Goal: Information Seeking & Learning: Find specific fact

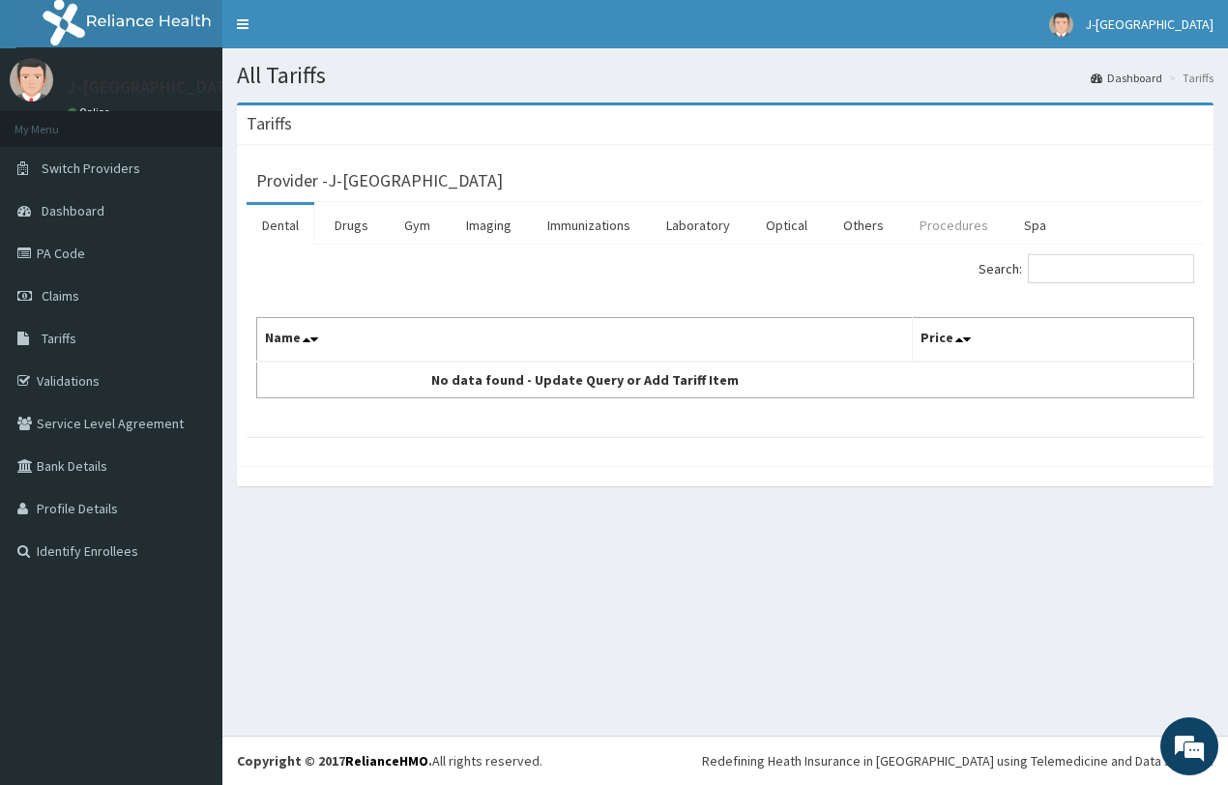
click at [949, 222] on link "Procedures" at bounding box center [954, 225] width 100 height 41
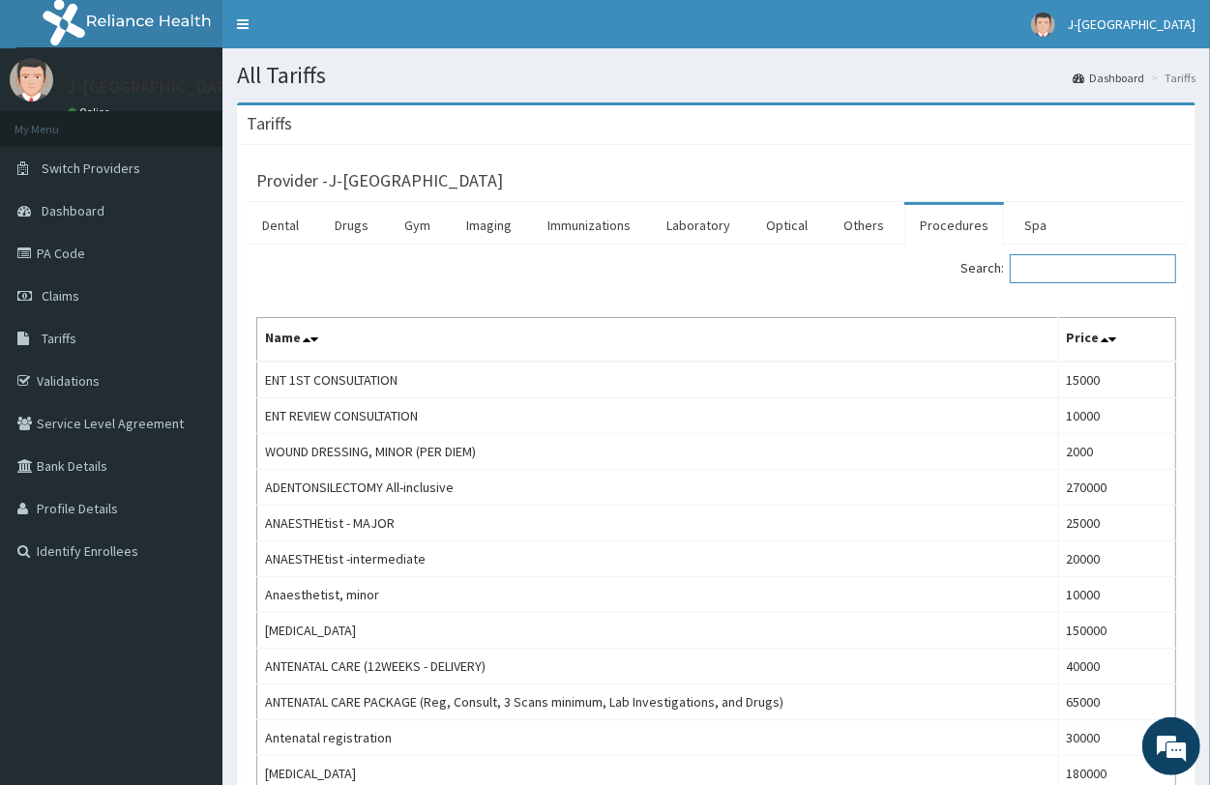
click at [1052, 272] on input "Search:" at bounding box center [1093, 268] width 166 height 29
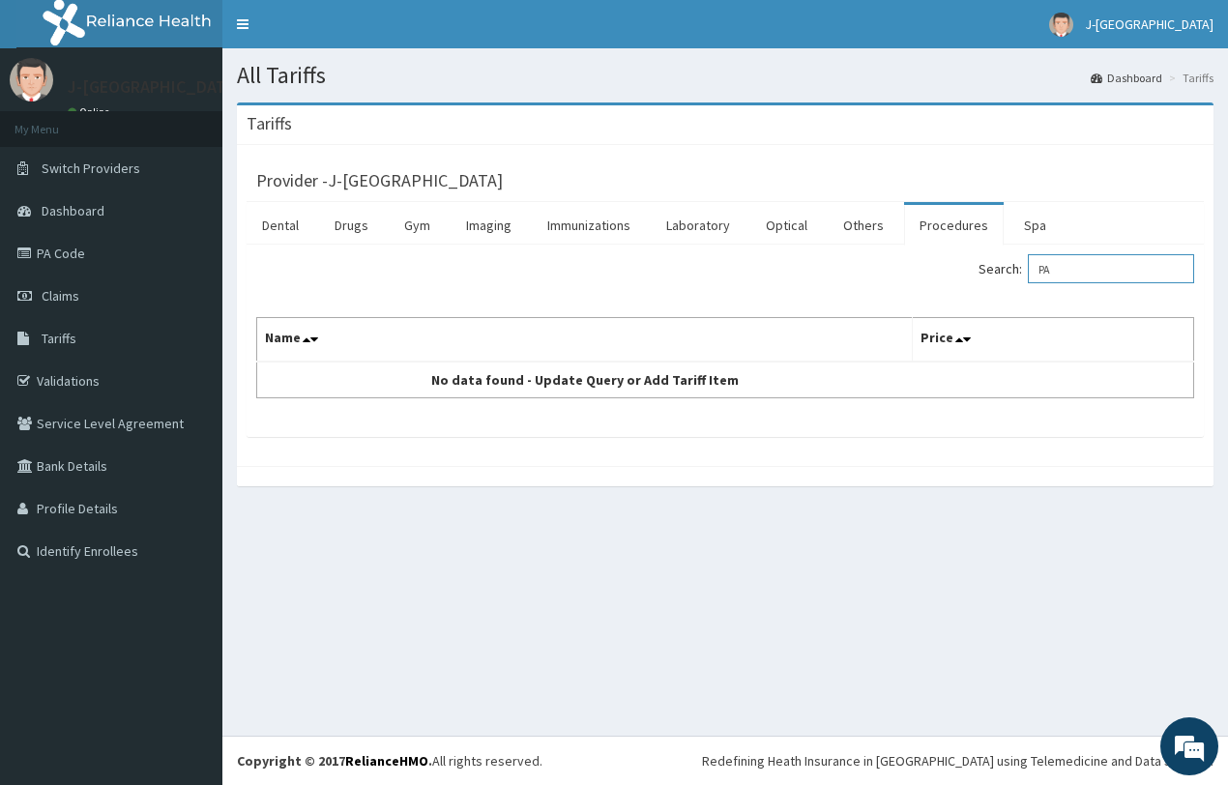
type input "P"
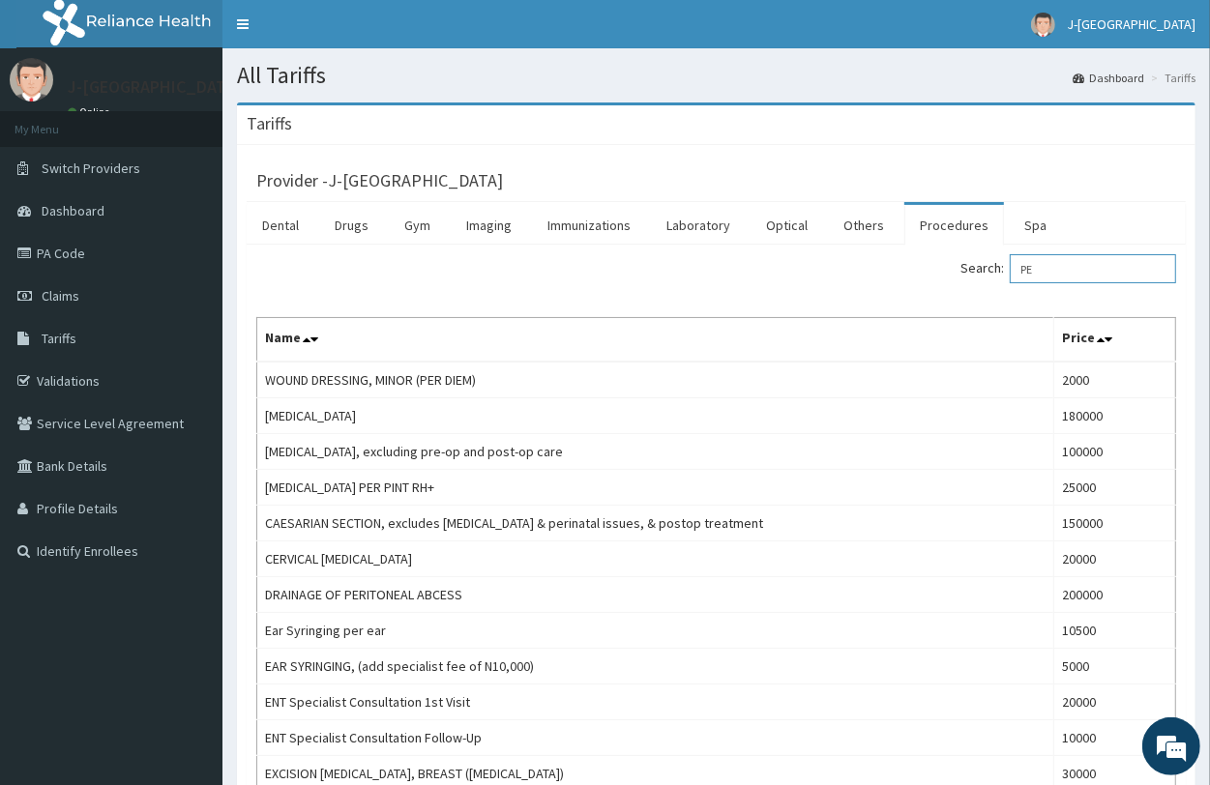
type input "P"
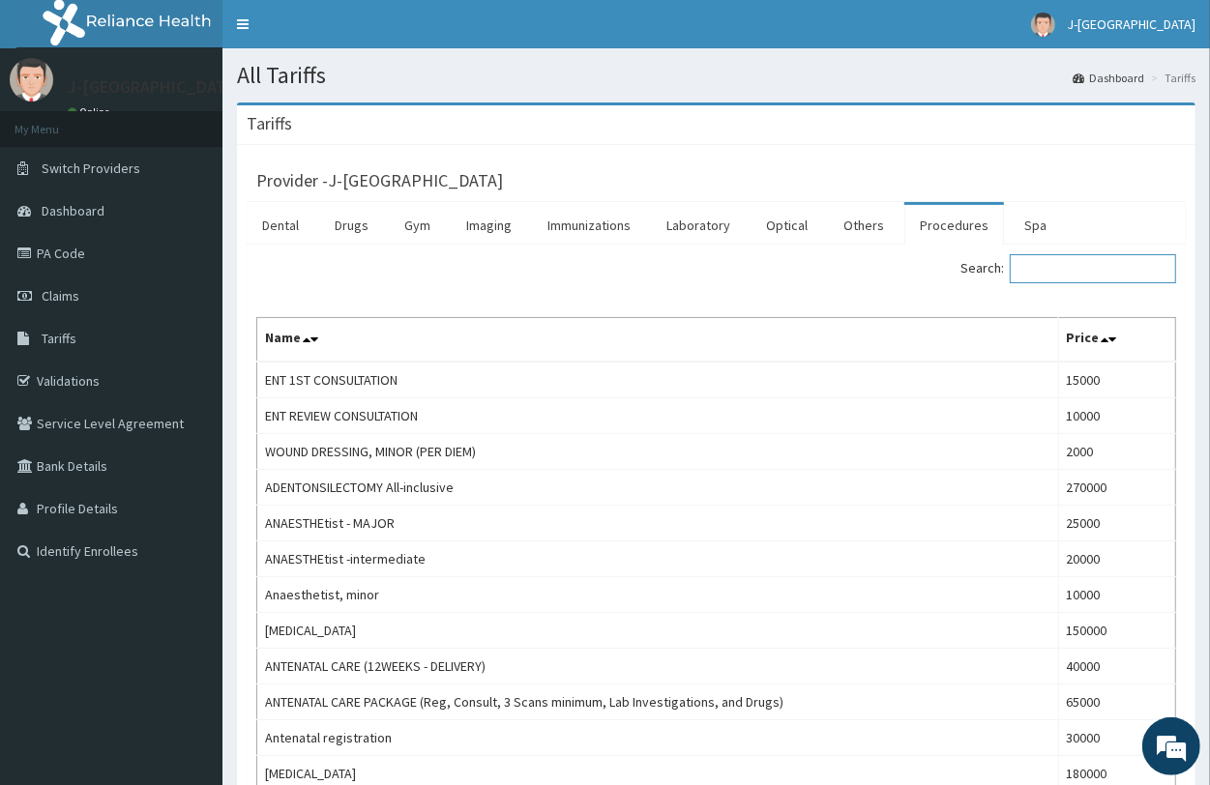
click at [1079, 277] on input "Search:" at bounding box center [1093, 268] width 166 height 29
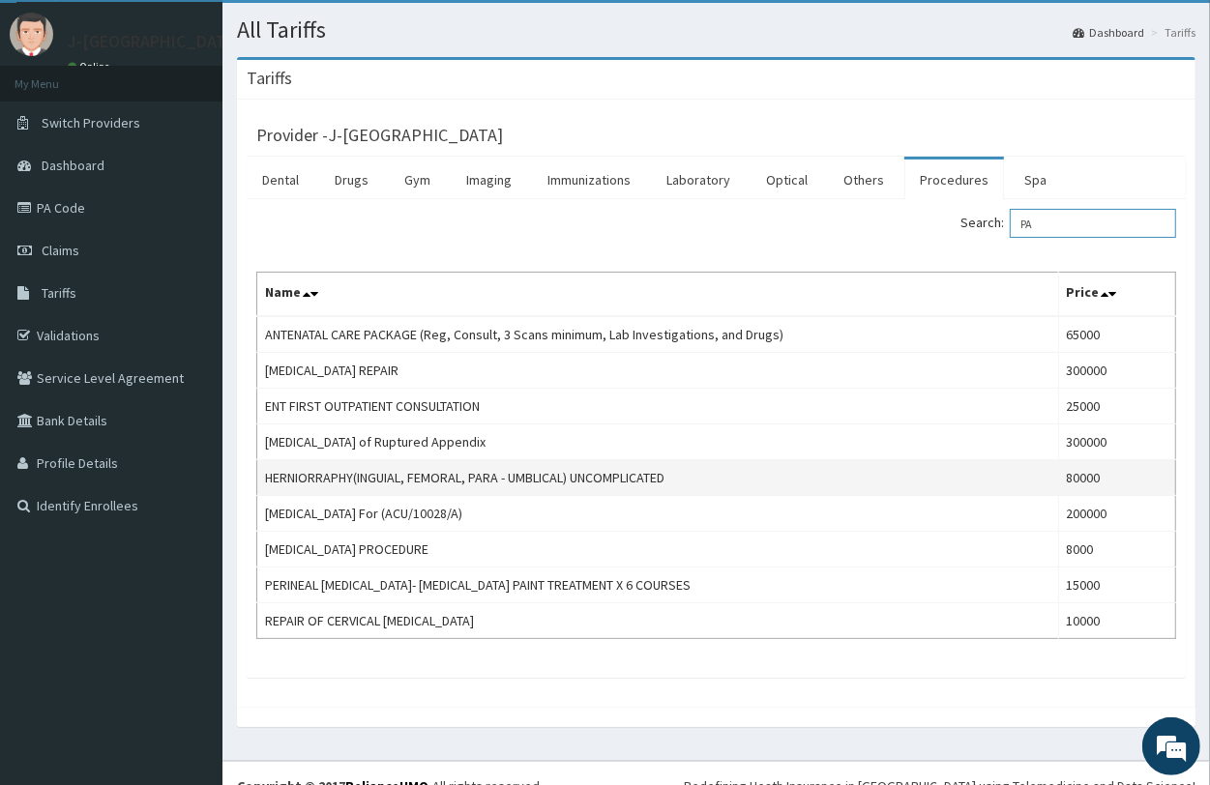
scroll to position [73, 0]
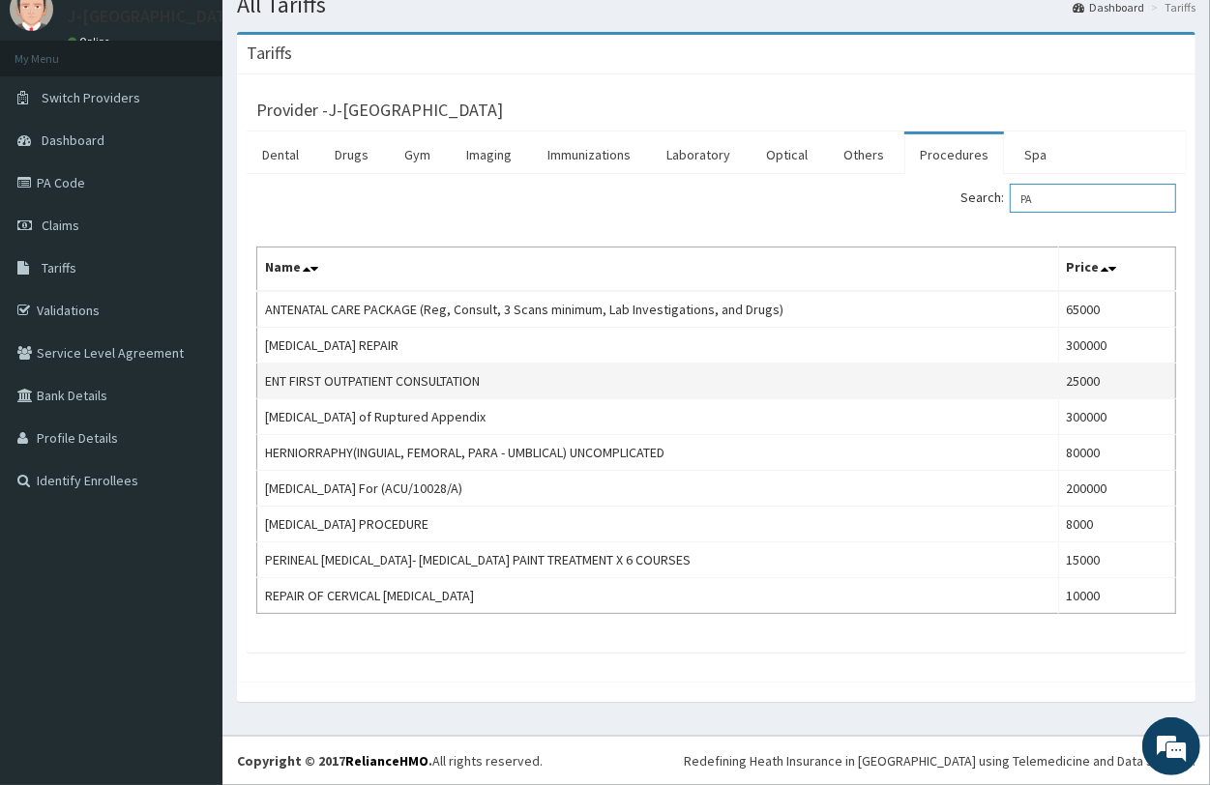
type input "P"
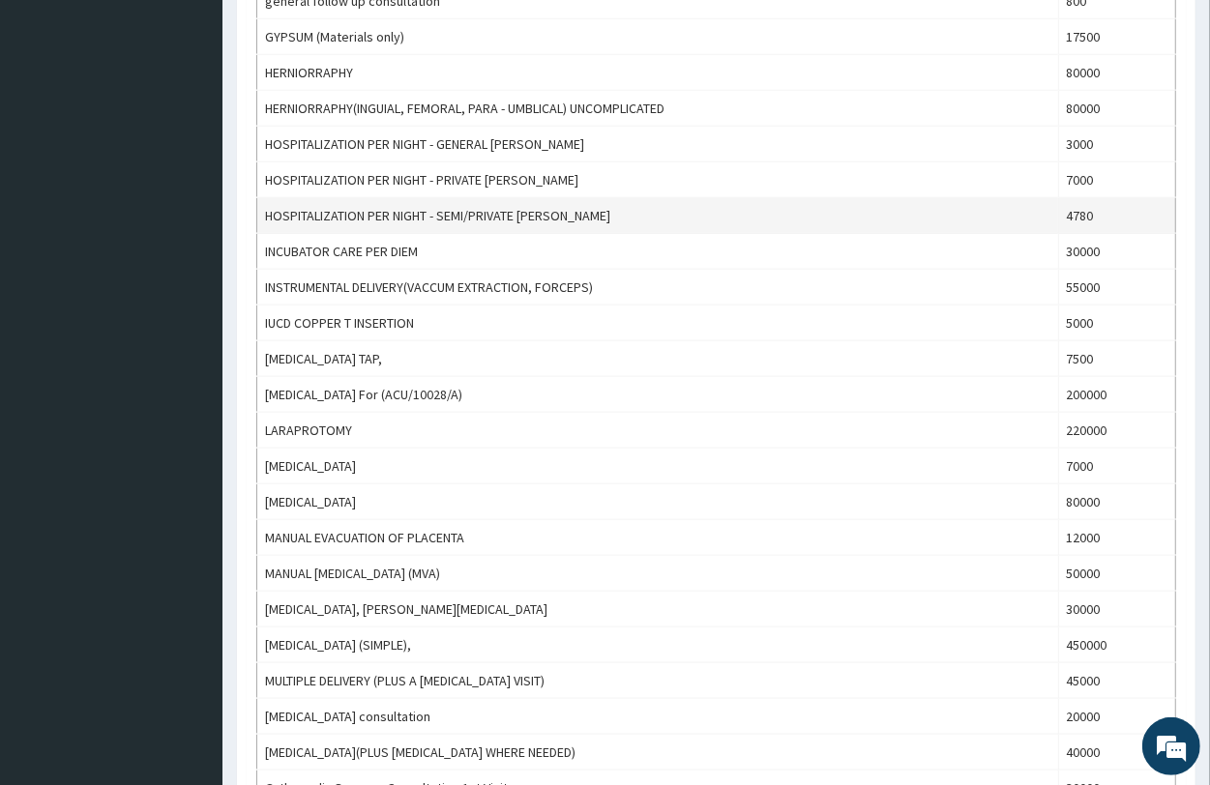
scroll to position [1594, 0]
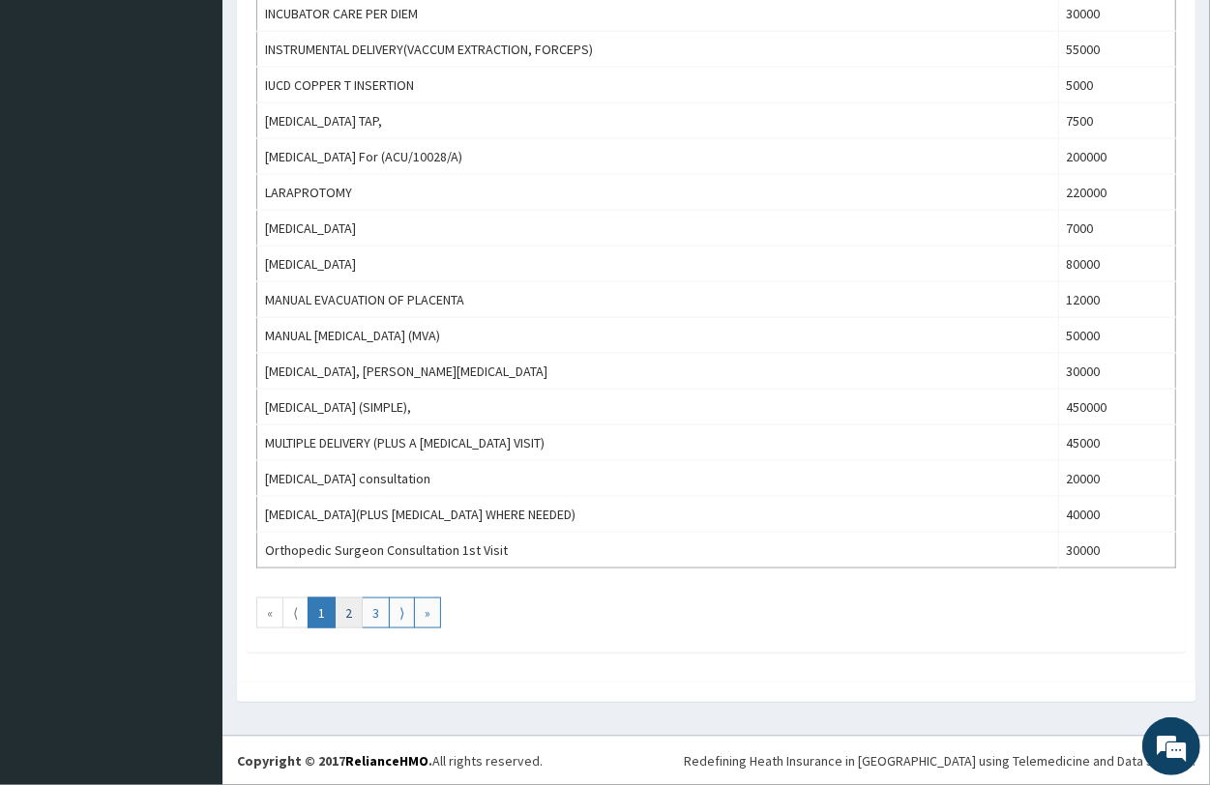
type input "P"
click at [353, 605] on link "2" at bounding box center [349, 613] width 28 height 31
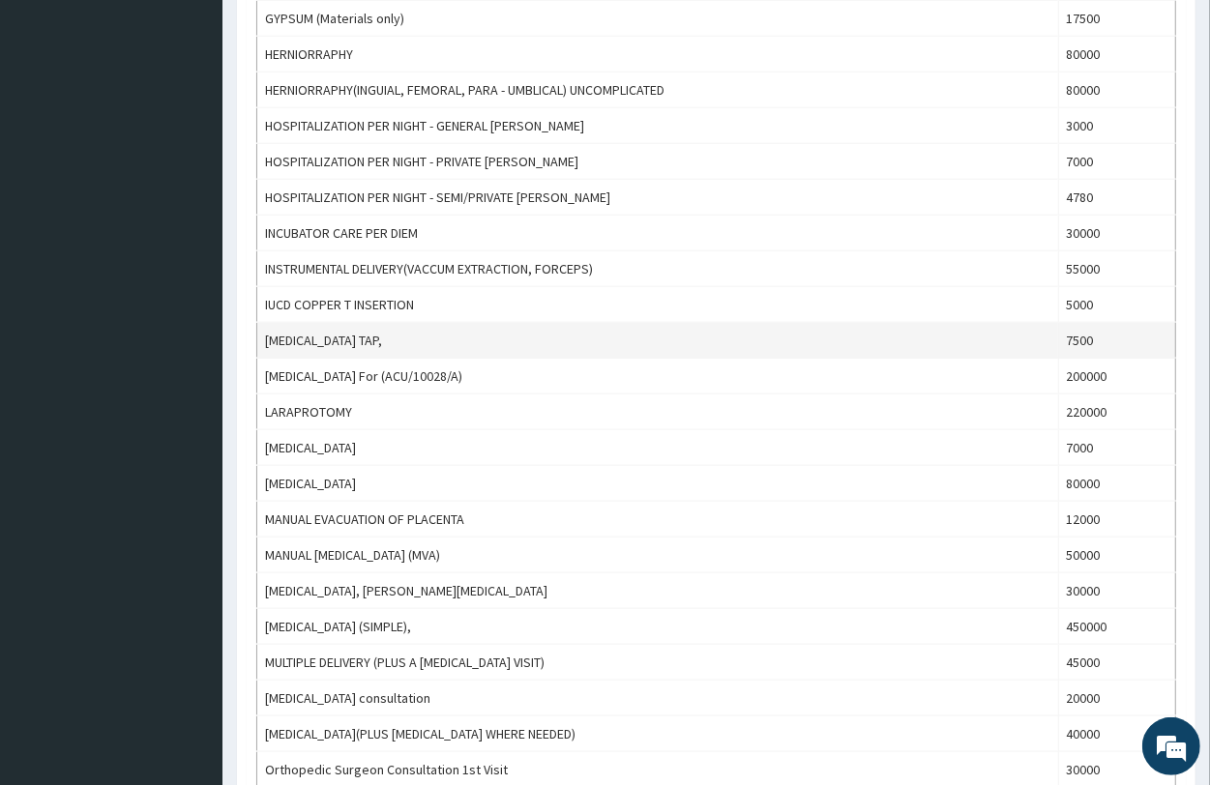
scroll to position [1451, 0]
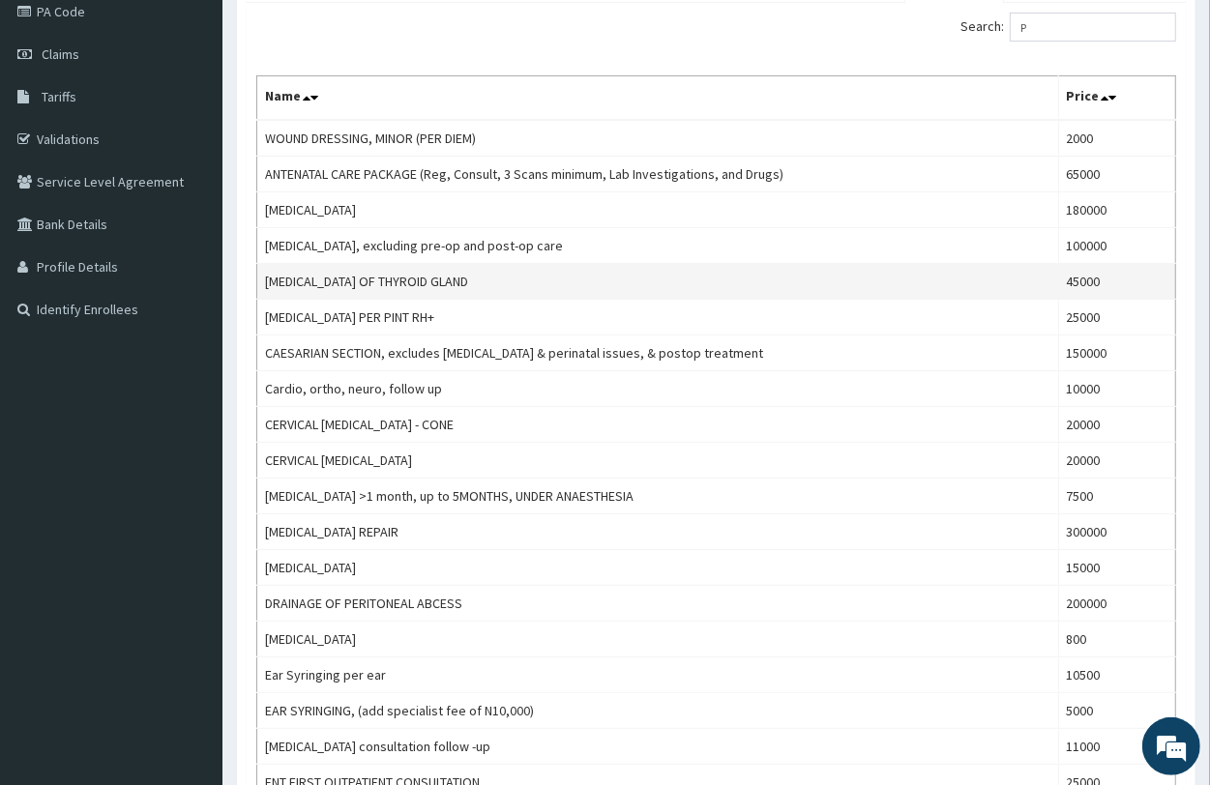
click at [508, 281] on td "[MEDICAL_DATA] OF THYROID GLAND" at bounding box center [658, 282] width 802 height 36
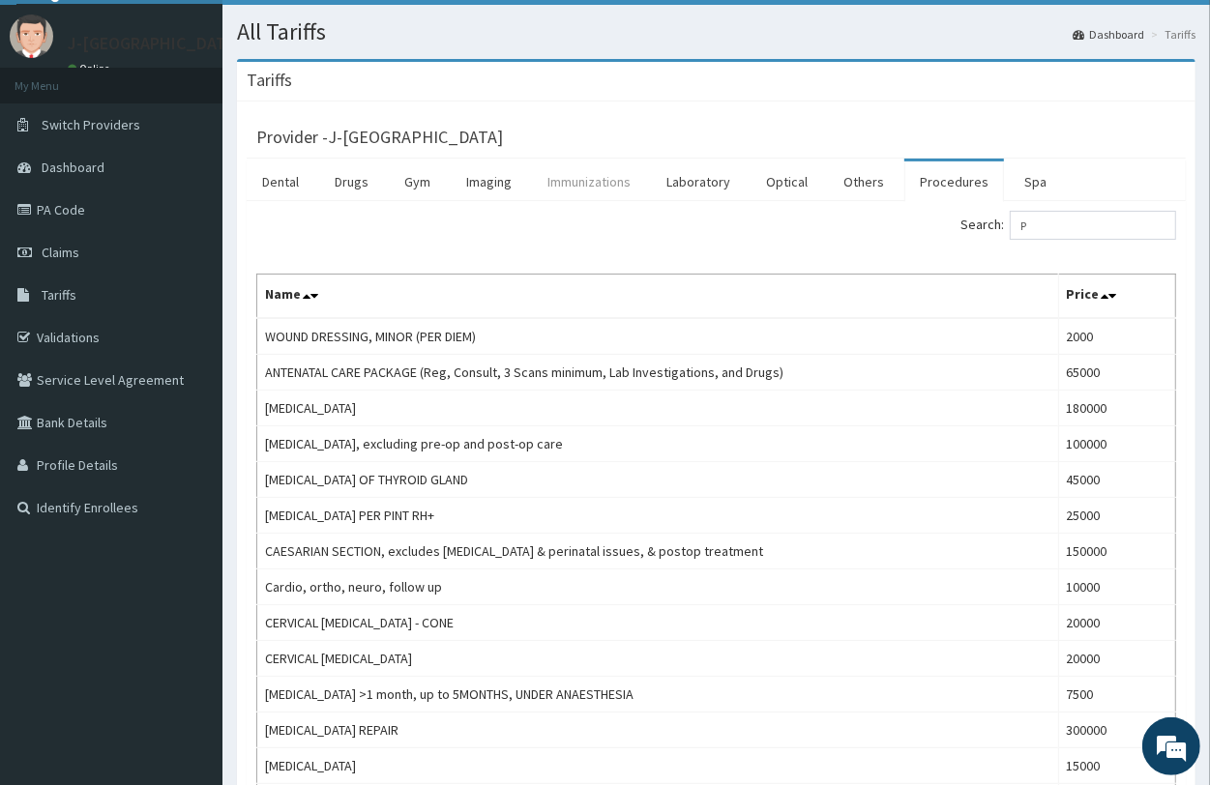
scroll to position [0, 0]
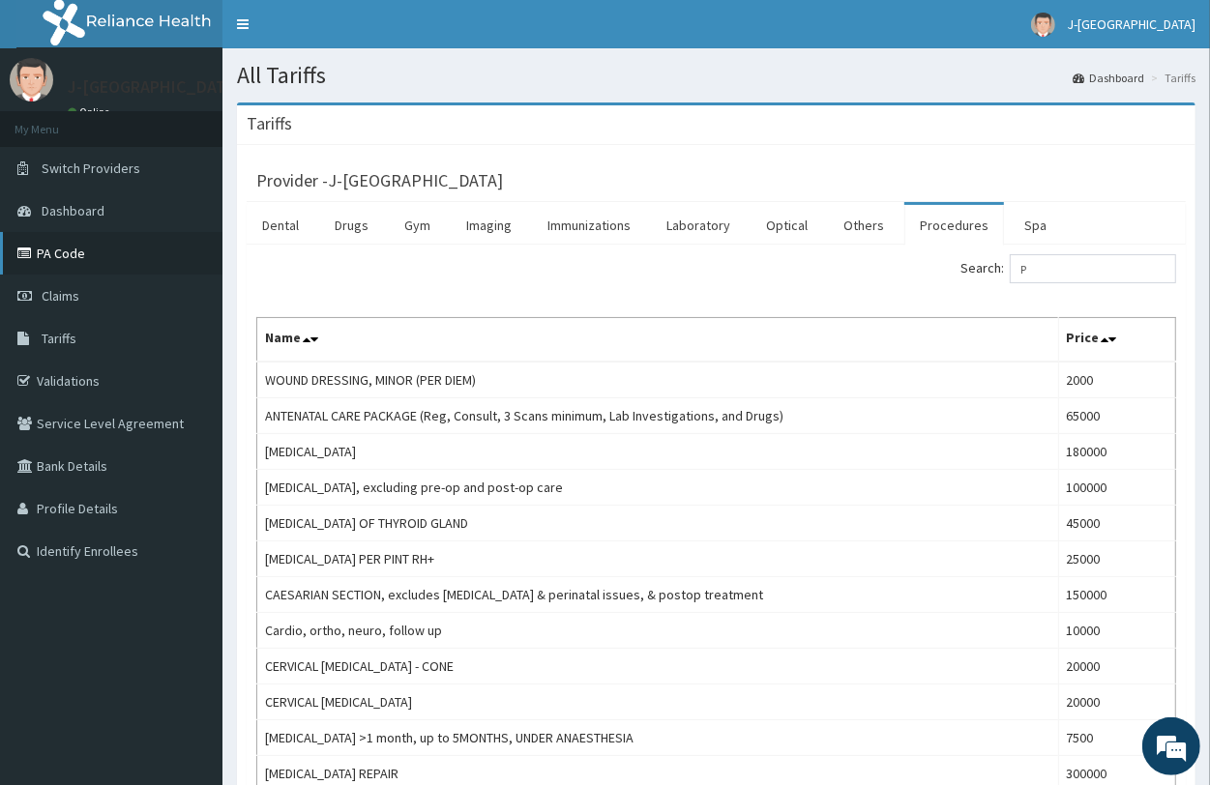
click at [74, 257] on link "PA Code" at bounding box center [111, 253] width 222 height 43
